Goal: Task Accomplishment & Management: Manage account settings

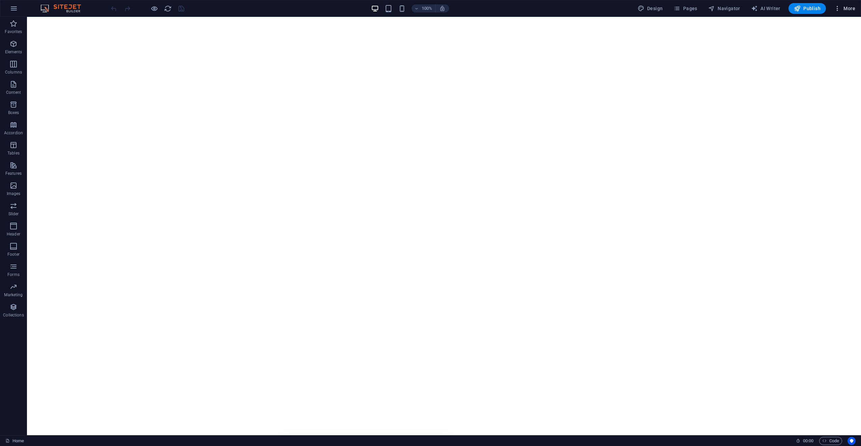
click at [840, 9] on icon "button" at bounding box center [837, 8] width 7 height 7
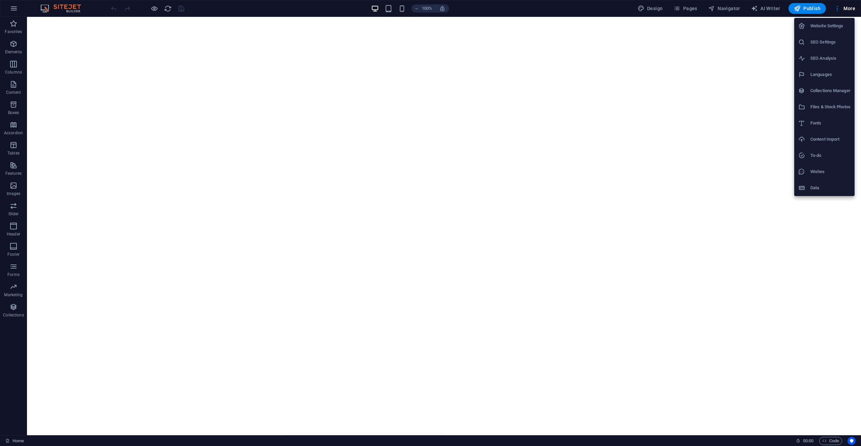
click at [840, 11] on div at bounding box center [430, 223] width 861 height 446
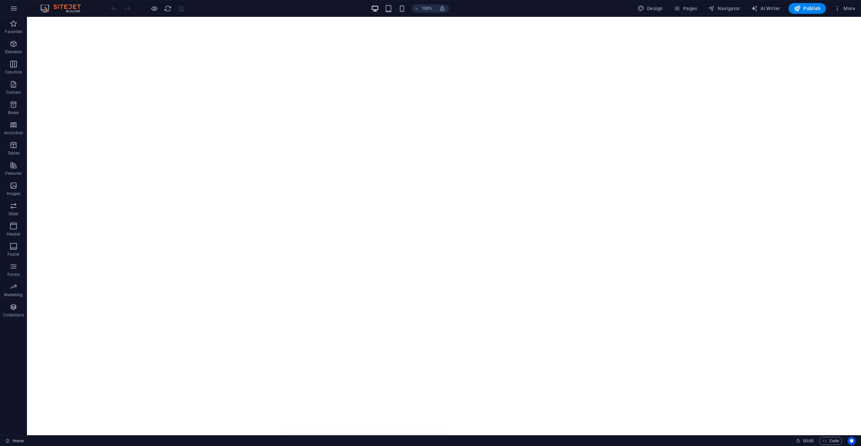
click at [844, 9] on span "More" at bounding box center [844, 8] width 21 height 7
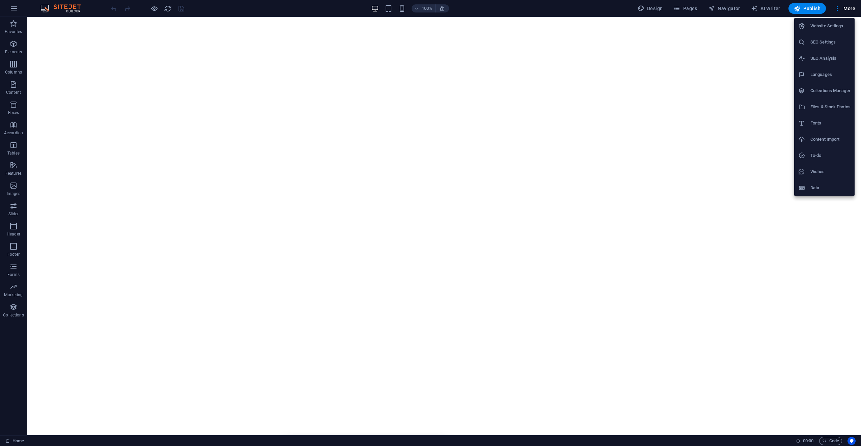
drag, startPoint x: 860, startPoint y: 62, endPoint x: 854, endPoint y: 95, distance: 33.3
click at [854, 95] on div "Website Settings SEO Settings SEO Analysis Languages Collections Manager Files …" at bounding box center [430, 225] width 861 height 442
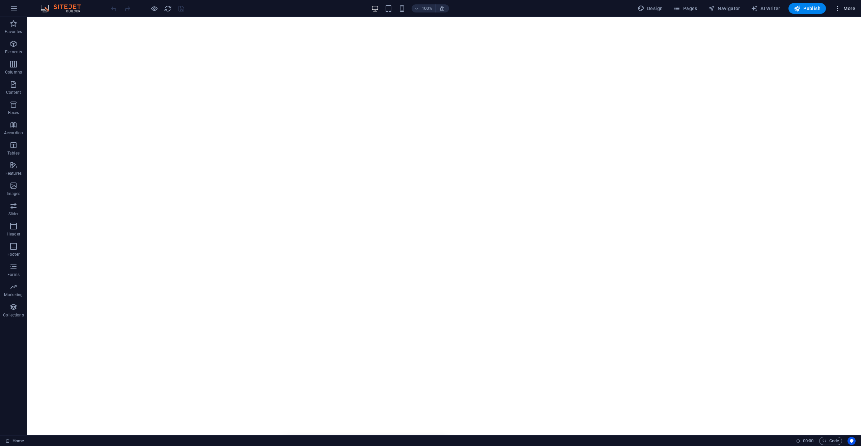
click at [843, 9] on span "More" at bounding box center [844, 8] width 21 height 7
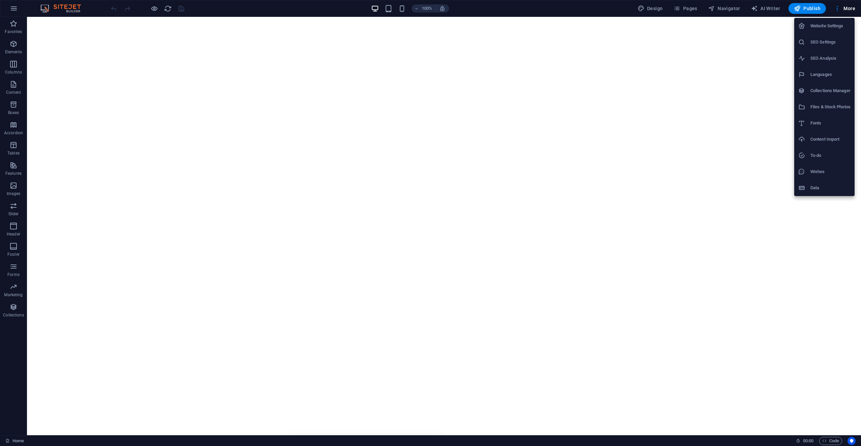
click at [644, 7] on div at bounding box center [430, 223] width 861 height 446
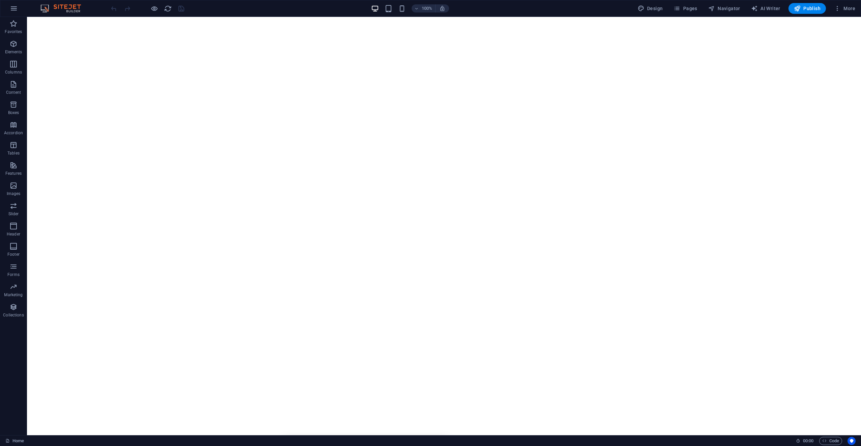
click at [655, 7] on span "Design" at bounding box center [649, 8] width 25 height 7
select select "px"
select select "300"
select select "px"
